Goal: Understand process/instructions: Learn how to perform a task or action

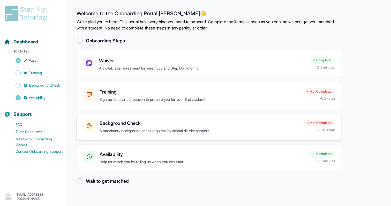
click at [190, 131] on p "A mandatory background check required by school district partners" at bounding box center [200, 131] width 200 height 6
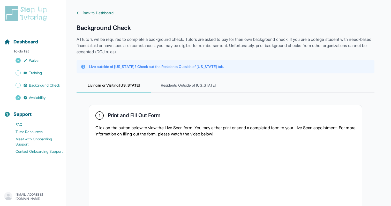
click at [103, 15] on span "Back to Dashboard" at bounding box center [98, 12] width 31 height 5
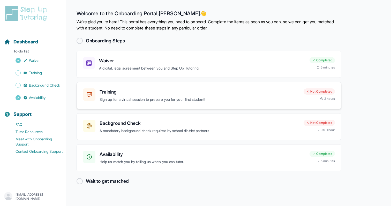
click at [109, 98] on p "Sign up for a virtual session to prepare you for your first student!" at bounding box center [200, 100] width 200 height 6
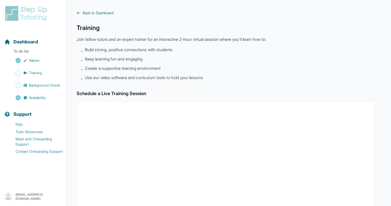
click at [84, 15] on span "Back to Dashboard" at bounding box center [98, 12] width 31 height 5
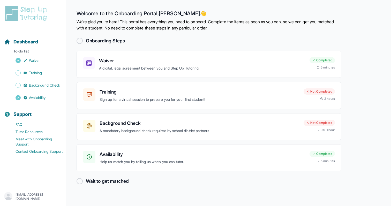
click at [158, 1] on main "Welcome to the Onboarding Portal, [PERSON_NAME] 👋 We're glad you're here! This …" at bounding box center [228, 103] width 325 height 206
